Goal: Find specific page/section: Find specific page/section

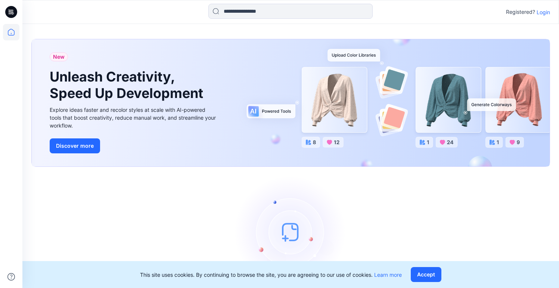
click at [540, 12] on p "Login" at bounding box center [543, 12] width 13 height 8
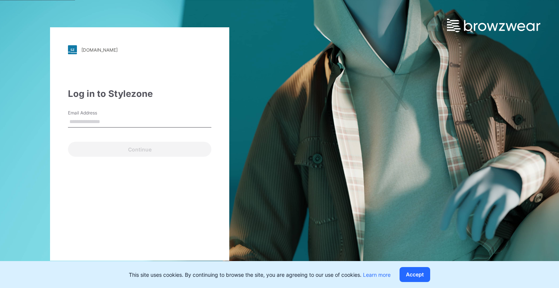
type input "**********"
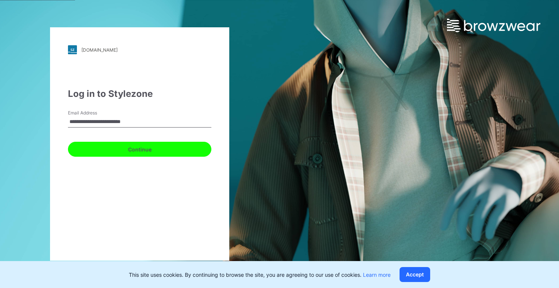
click at [126, 149] on button "Continue" at bounding box center [139, 149] width 143 height 15
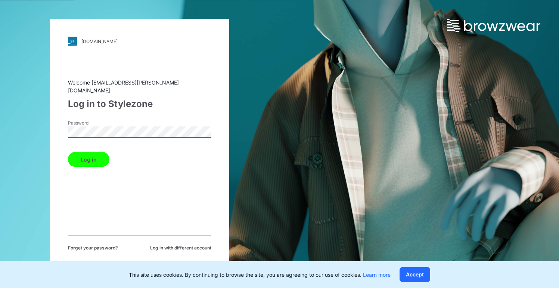
click at [89, 155] on button "Log in" at bounding box center [88, 159] width 41 height 15
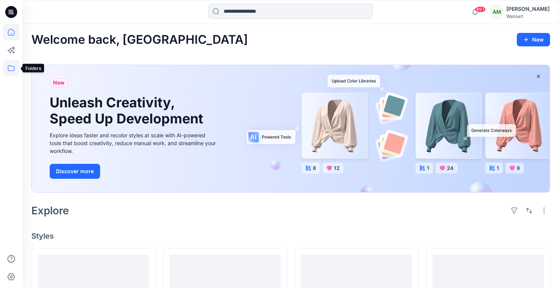
click at [11, 67] on icon at bounding box center [11, 68] width 16 height 16
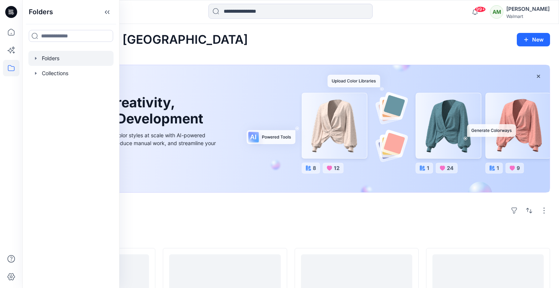
click at [35, 58] on icon "button" at bounding box center [35, 58] width 1 height 3
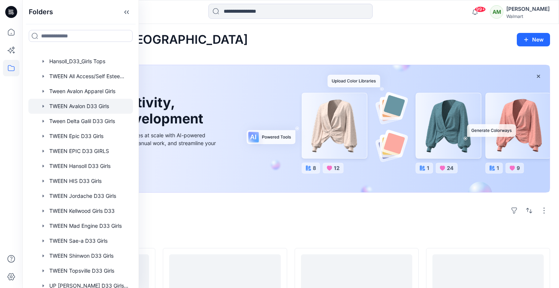
scroll to position [34, 0]
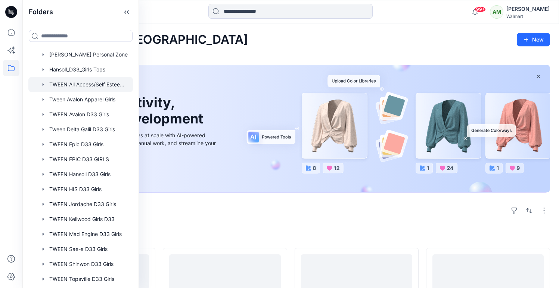
click at [88, 85] on div at bounding box center [80, 84] width 105 height 15
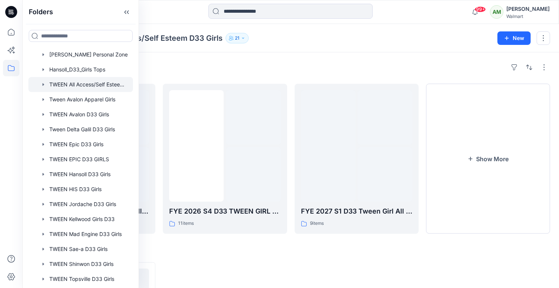
click at [297, 43] on div "Folders TWEEN All Access/Self Esteem D33 Girls 21" at bounding box center [261, 38] width 460 height 10
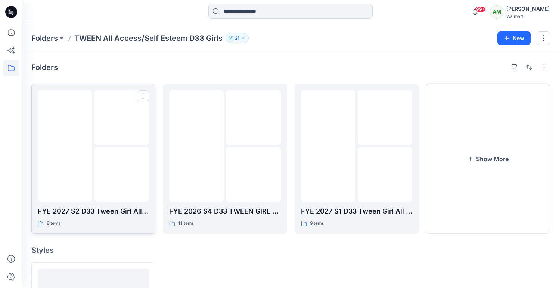
click at [122, 174] on img at bounding box center [122, 174] width 0 height 0
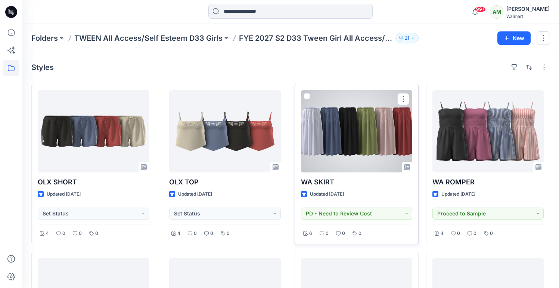
click at [356, 140] on div at bounding box center [356, 131] width 111 height 82
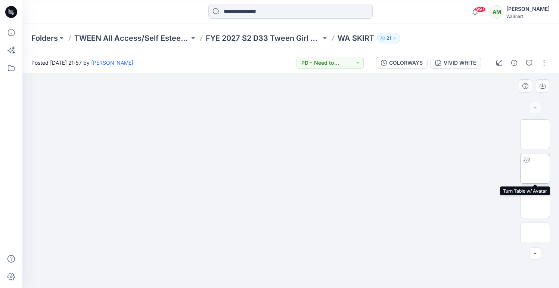
click at [535, 168] on img at bounding box center [535, 168] width 0 height 0
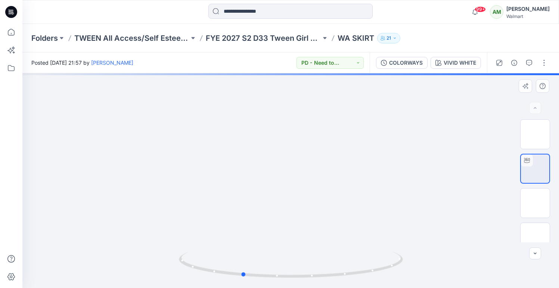
drag, startPoint x: 322, startPoint y: 241, endPoint x: 273, endPoint y: 242, distance: 48.9
click at [273, 242] on div at bounding box center [290, 180] width 537 height 214
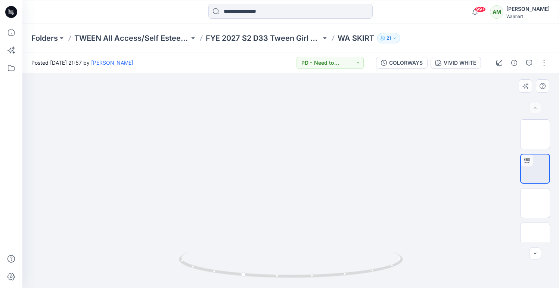
drag, startPoint x: 336, startPoint y: 215, endPoint x: 310, endPoint y: 178, distance: 45.7
drag, startPoint x: 264, startPoint y: 251, endPoint x: 325, endPoint y: 251, distance: 60.9
click at [325, 251] on div at bounding box center [290, 180] width 537 height 214
